Goal: Navigation & Orientation: Find specific page/section

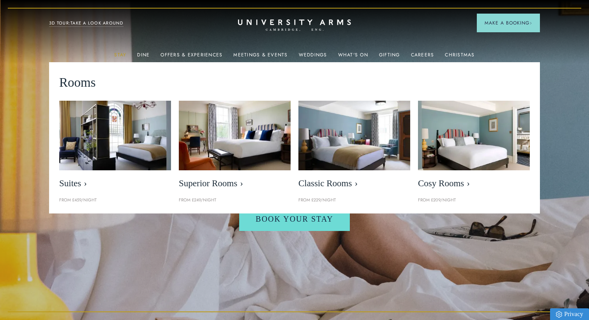
click at [123, 53] on link "Stay" at bounding box center [120, 57] width 12 height 10
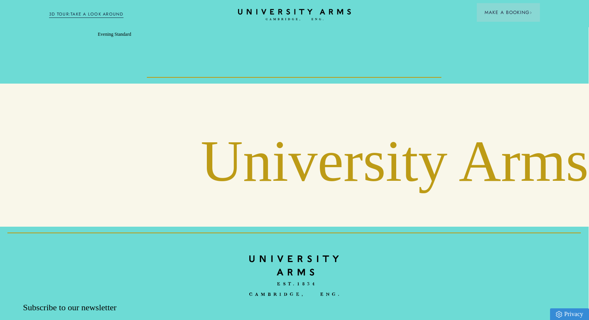
scroll to position [2996, 0]
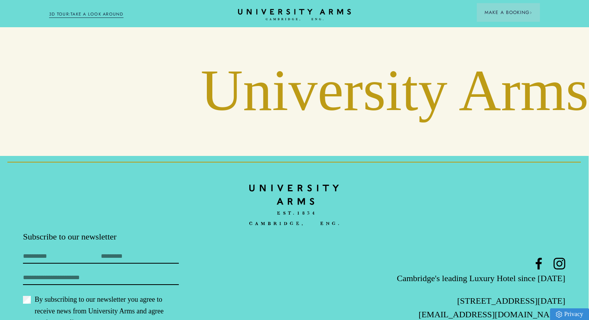
click at [303, 180] on img at bounding box center [294, 206] width 90 height 52
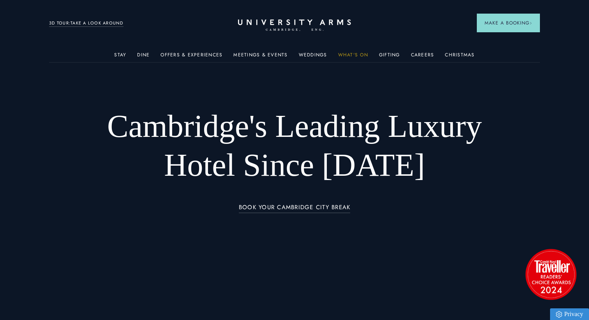
click at [350, 56] on link "What's On" at bounding box center [353, 57] width 30 height 10
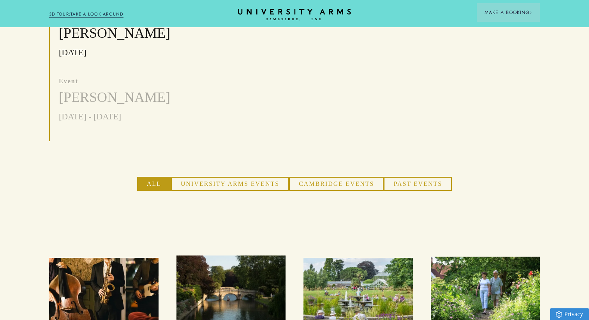
scroll to position [405, 0]
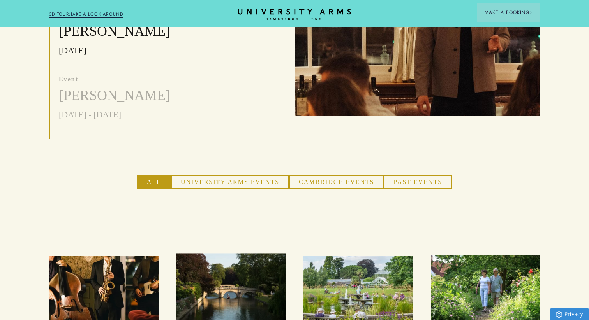
click at [326, 175] on button "Cambridge Events" at bounding box center [336, 182] width 95 height 14
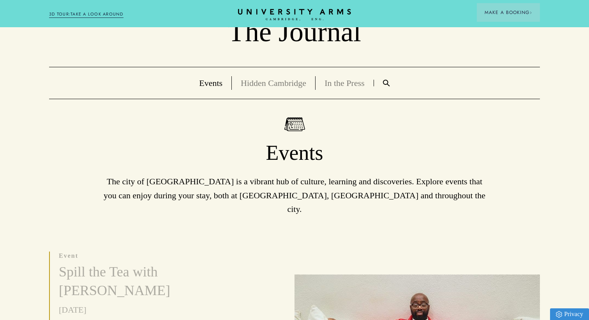
scroll to position [0, 0]
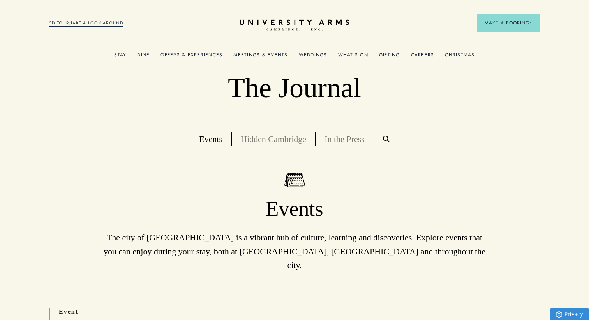
click at [307, 28] on icon "CAMBRIDGE’S LEADING LUXURY HOTEL SINCE [DATE]" at bounding box center [293, 25] width 109 height 12
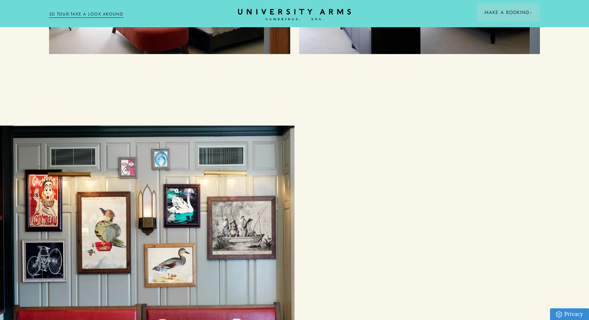
scroll to position [1348, 0]
